Goal: Task Accomplishment & Management: Use online tool/utility

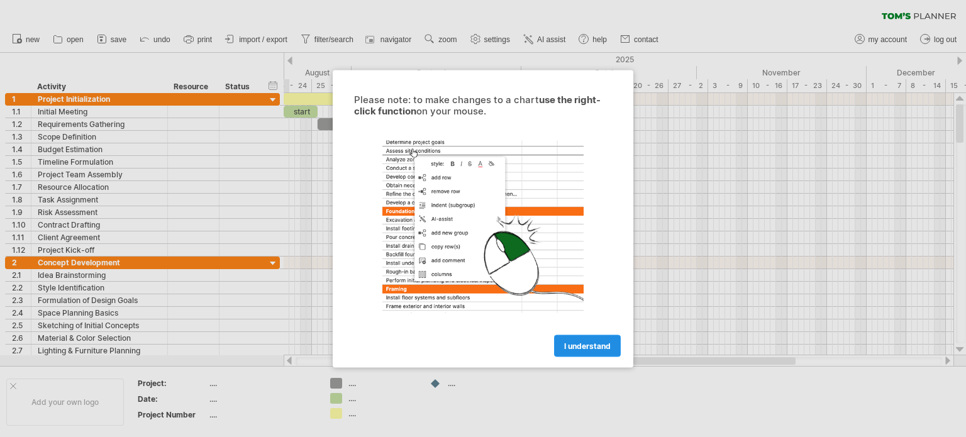
click at [578, 345] on span "I understand" at bounding box center [587, 345] width 47 height 9
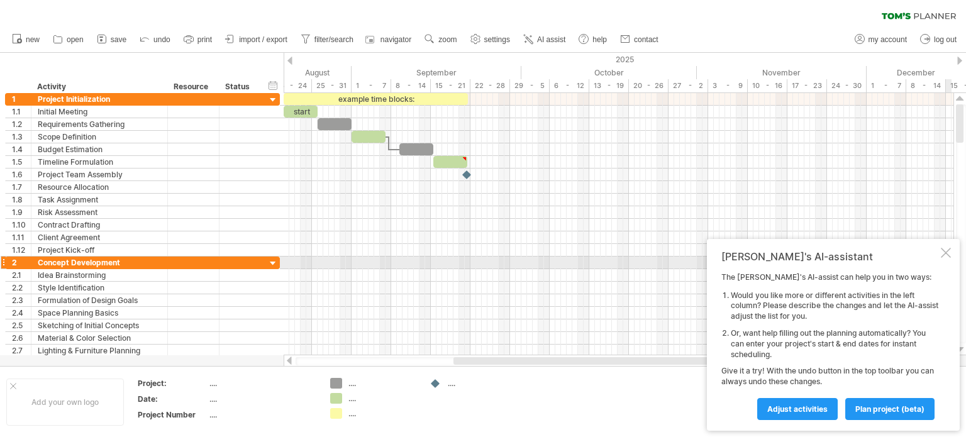
click at [956, 257] on div "[PERSON_NAME]'s AI-assistant The [PERSON_NAME]'s AI-assist can help you in two …" at bounding box center [833, 335] width 253 height 192
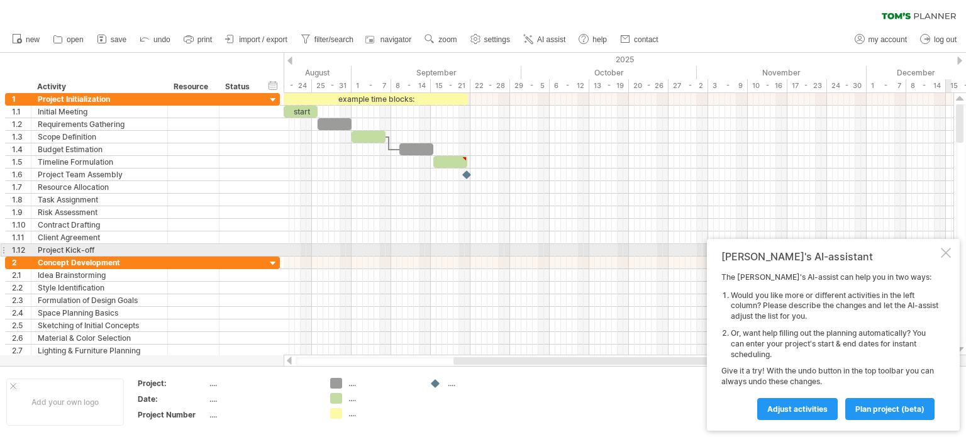
click at [947, 252] on div at bounding box center [946, 253] width 10 height 10
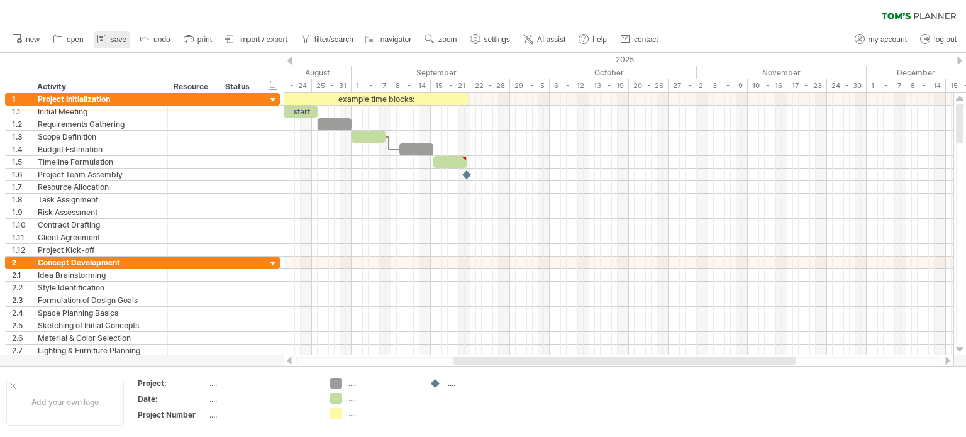
click at [111, 42] on span "save" at bounding box center [119, 39] width 16 height 9
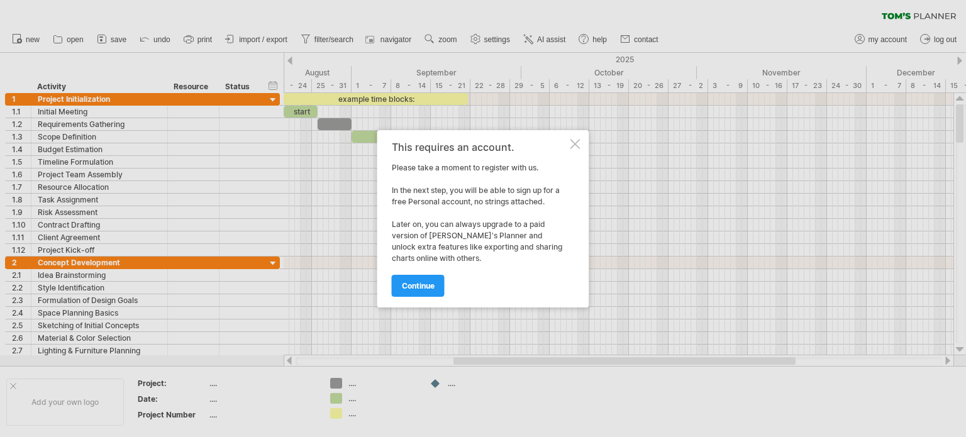
click at [581, 146] on div "This requires an account. Please take a moment to register with us. In the next…" at bounding box center [483, 218] width 212 height 177
click at [578, 144] on div at bounding box center [576, 144] width 10 height 10
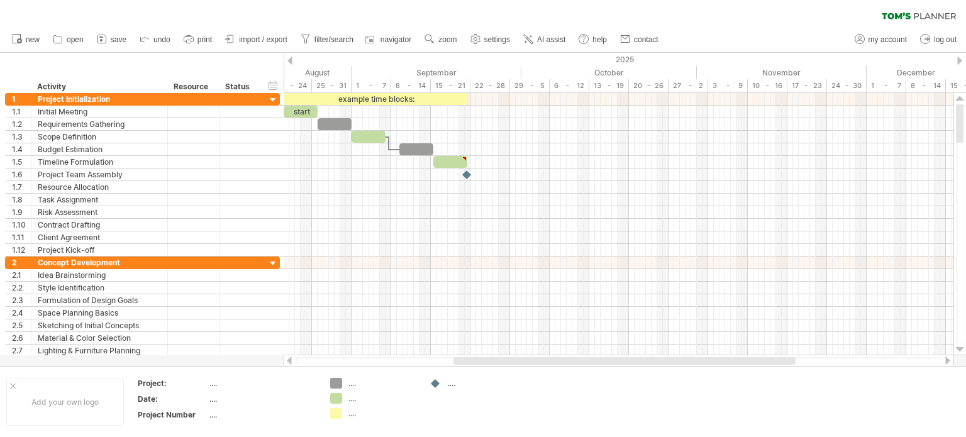
click at [264, 40] on span "import / export" at bounding box center [263, 39] width 48 height 9
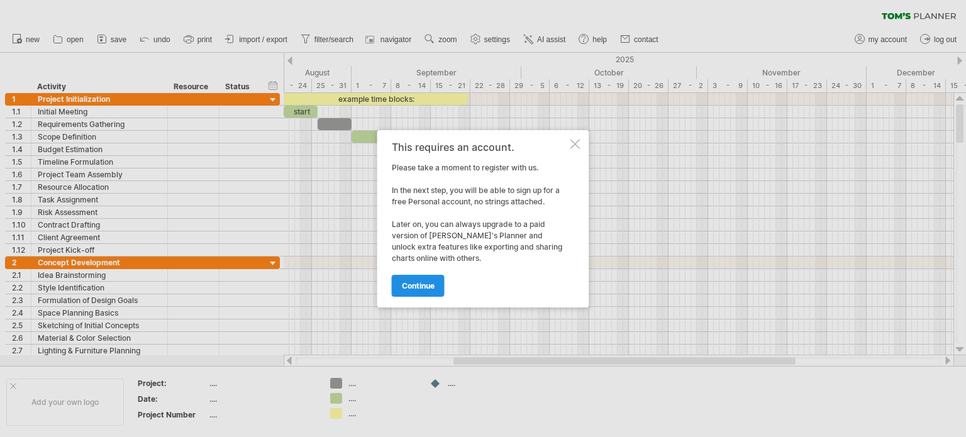
click at [431, 284] on span "continue" at bounding box center [418, 285] width 33 height 9
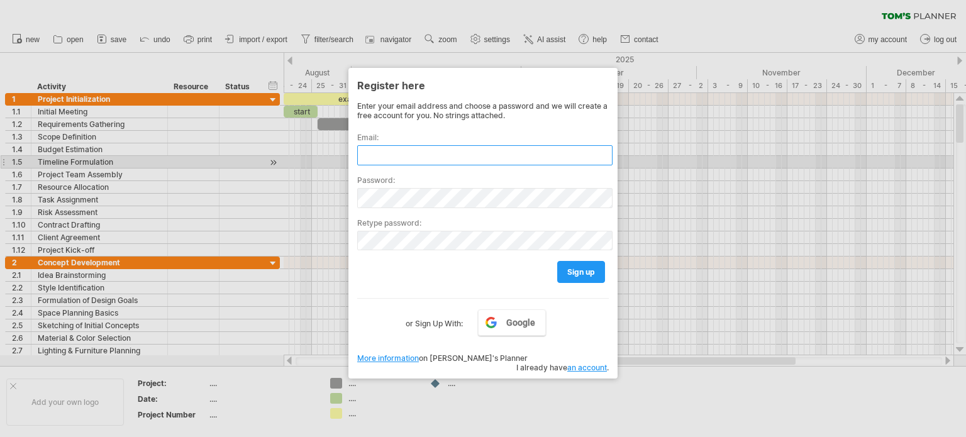
click at [442, 155] on input "text" at bounding box center [484, 155] width 255 height 20
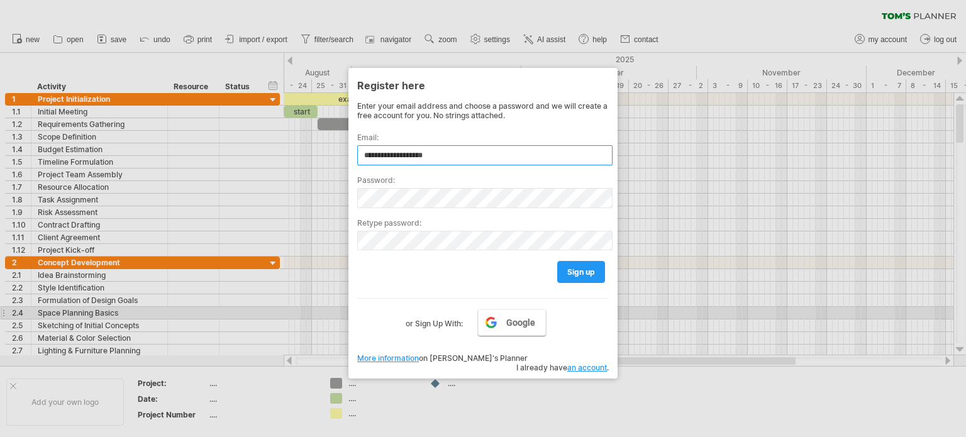
type input "**********"
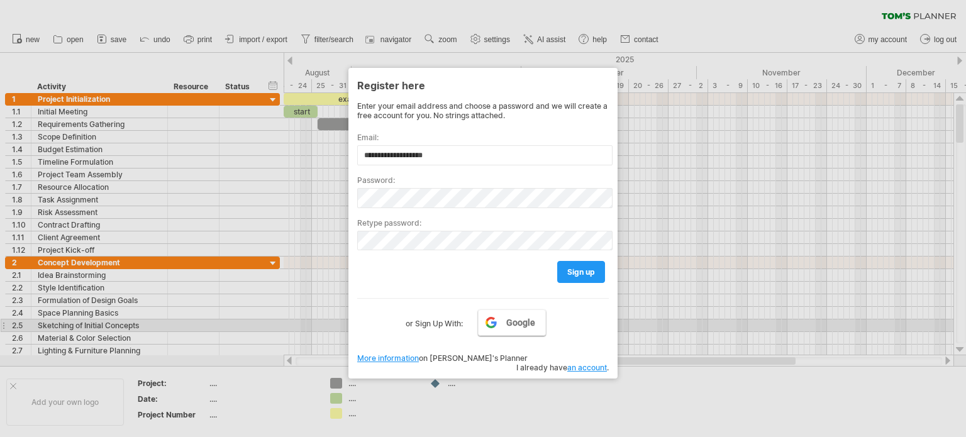
click at [517, 320] on span "Google" at bounding box center [520, 323] width 29 height 10
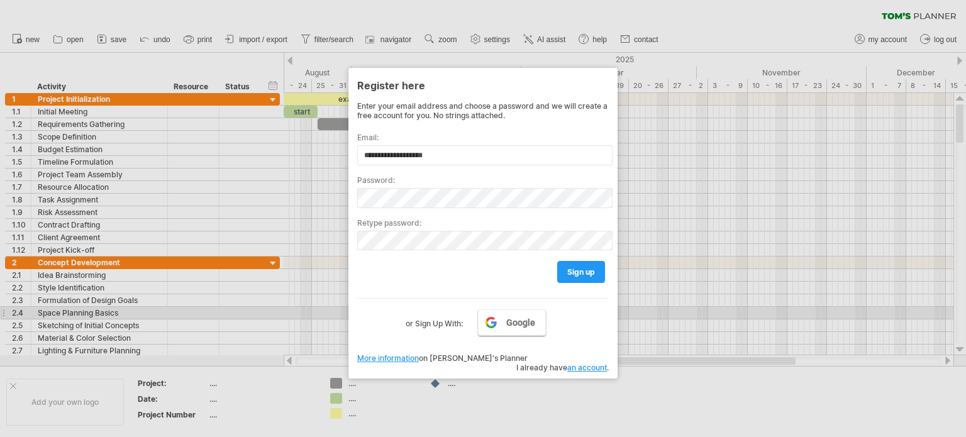
click at [508, 321] on span "Google" at bounding box center [520, 323] width 29 height 10
click at [538, 316] on link "Google" at bounding box center [512, 323] width 68 height 26
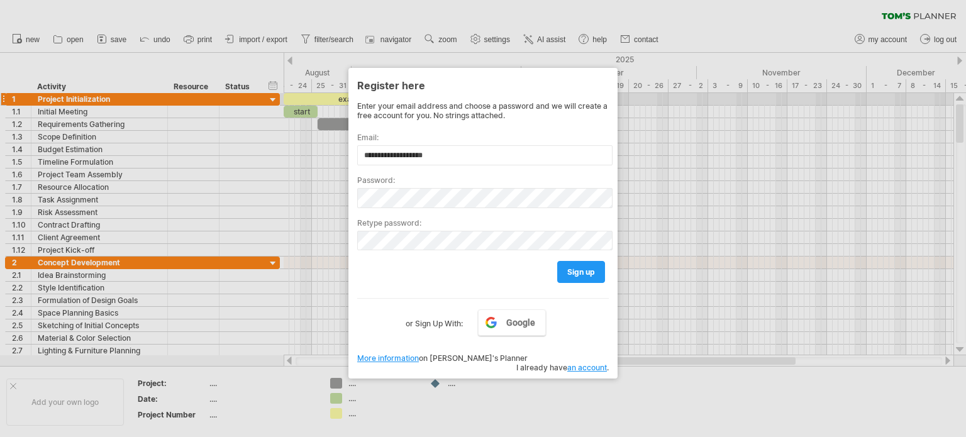
click at [798, 70] on div at bounding box center [483, 218] width 966 height 437
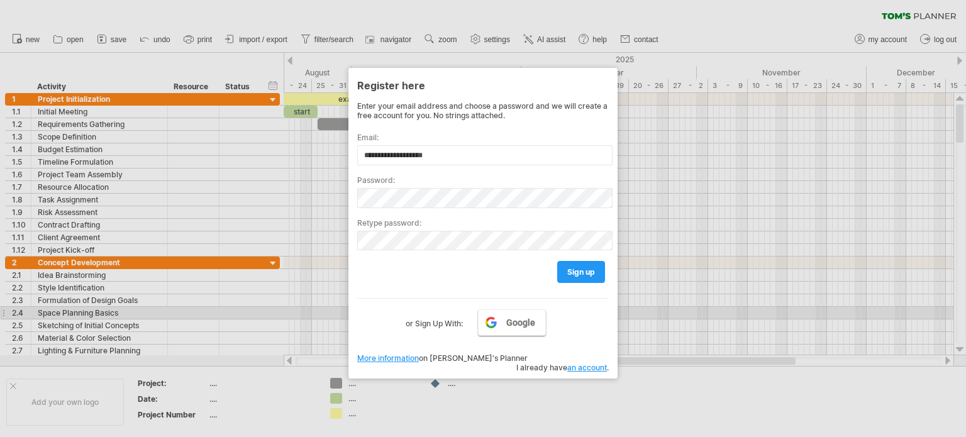
click at [513, 320] on span "Google" at bounding box center [520, 323] width 29 height 10
